Goal: Task Accomplishment & Management: Manage account settings

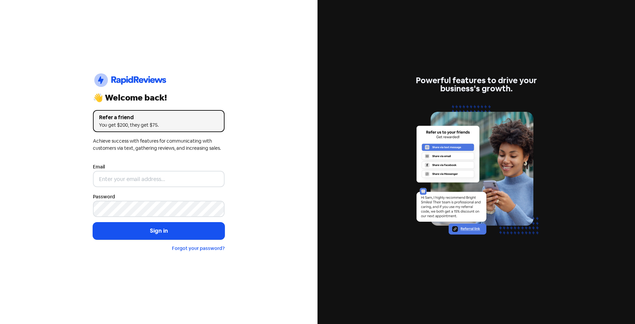
drag, startPoint x: 432, startPoint y: 0, endPoint x: 258, endPoint y: 103, distance: 202.3
click at [258, 103] on div "Icon For Thunder-circle 👋 Welcome back! Refer a friend You get $200, they get $…" at bounding box center [159, 162] width 318 height 324
click at [162, 176] on input "email" at bounding box center [159, 179] width 132 height 16
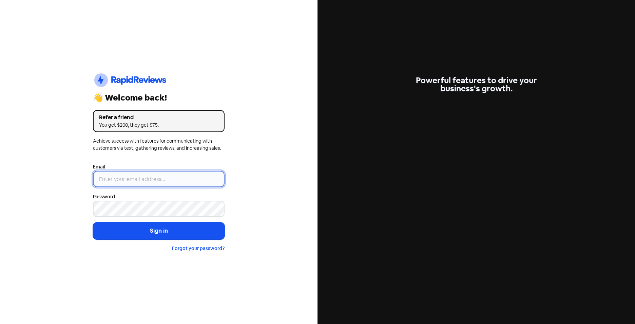
type input "[EMAIL_ADDRESS][DOMAIN_NAME]"
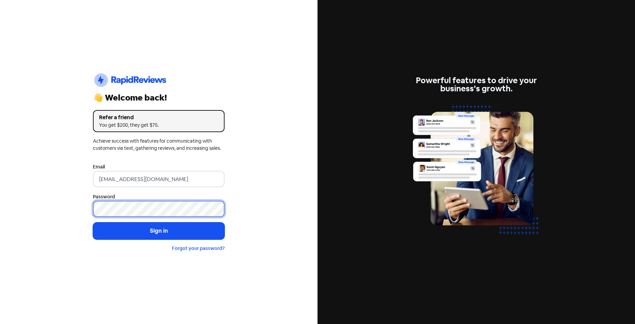
click at [93, 222] on button "Sign in" at bounding box center [159, 230] width 132 height 17
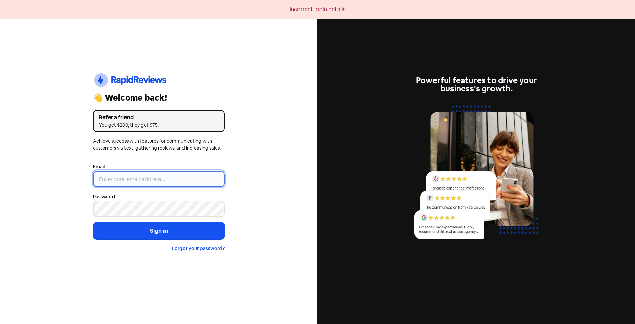
click at [164, 182] on input "email" at bounding box center [159, 179] width 132 height 16
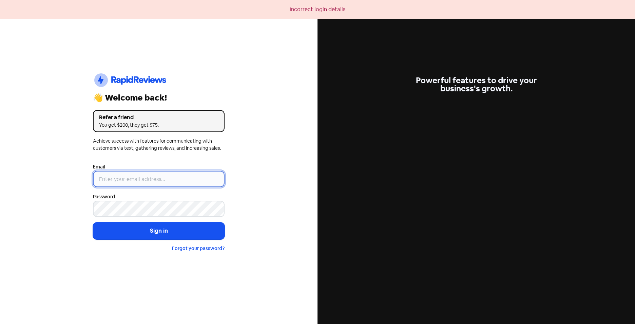
type input "[EMAIL_ADDRESS][DOMAIN_NAME]"
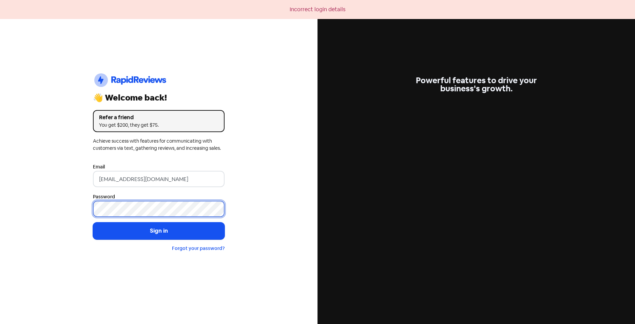
click at [93, 222] on button "Sign in" at bounding box center [159, 230] width 132 height 17
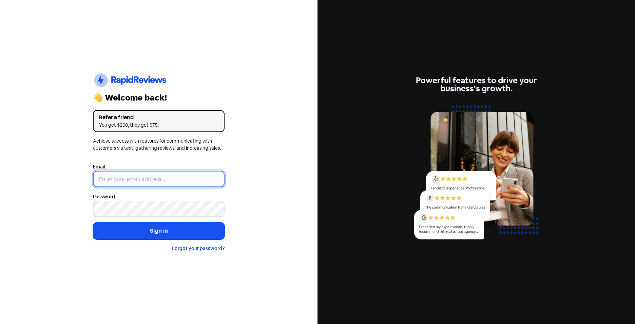
click at [150, 184] on input "email" at bounding box center [159, 179] width 132 height 16
type input "[EMAIL_ADDRESS][DOMAIN_NAME]"
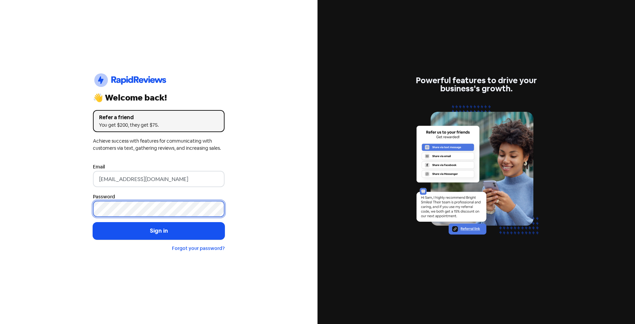
click at [93, 222] on button "Sign in" at bounding box center [159, 230] width 132 height 17
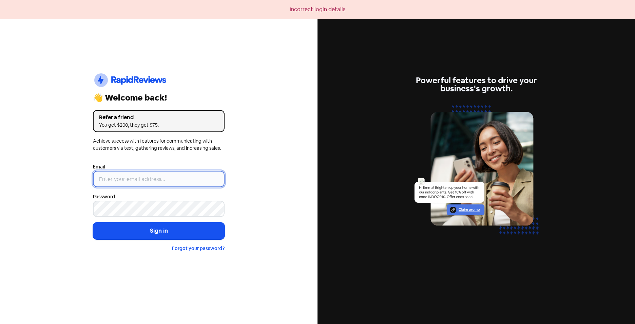
click at [159, 182] on input "email" at bounding box center [159, 179] width 132 height 16
type input "[EMAIL_ADDRESS][DOMAIN_NAME]"
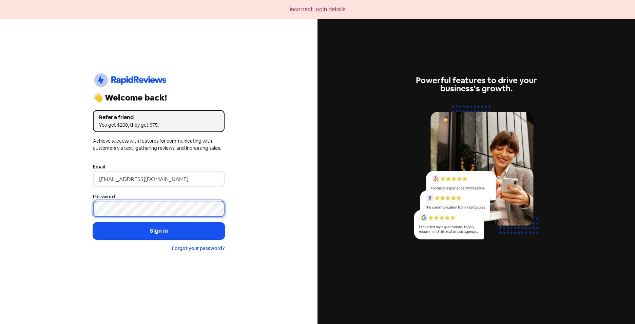
click at [93, 222] on button "Sign in" at bounding box center [159, 230] width 132 height 17
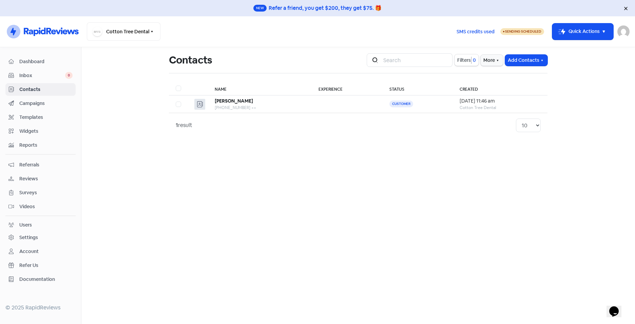
drag, startPoint x: 358, startPoint y: 174, endPoint x: 566, endPoint y: 92, distance: 223.7
click at [358, 174] on main "Contacts Icon For Search Filters 0 More Add Contacts Name Experience Status Cre…" at bounding box center [358, 185] width 554 height 277
